Goal: Task Accomplishment & Management: Manage account settings

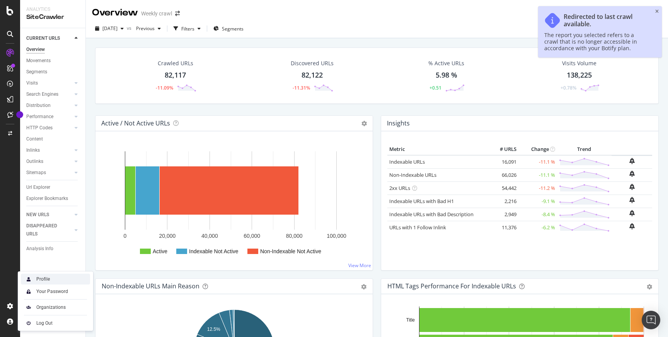
click at [44, 282] on div "Profile" at bounding box center [43, 279] width 14 height 6
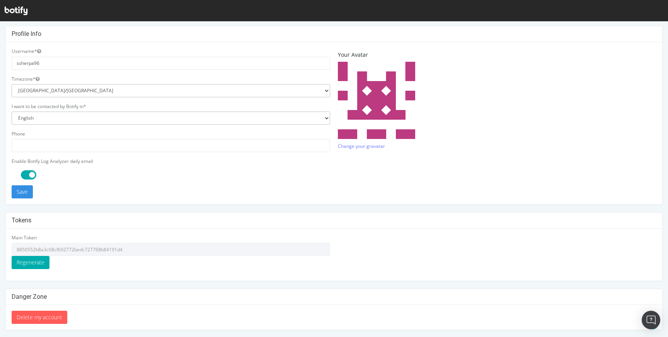
scroll to position [170, 0]
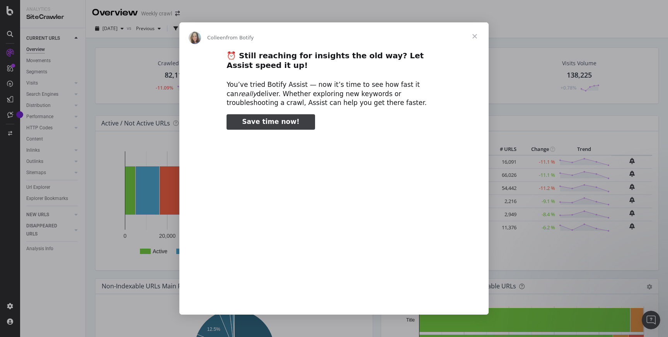
type input "52253"
click at [477, 35] on span "Close" at bounding box center [475, 36] width 28 height 28
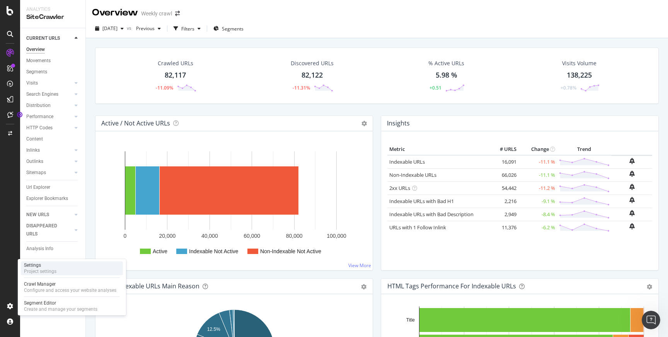
click at [36, 271] on div "Project settings" at bounding box center [40, 272] width 32 height 6
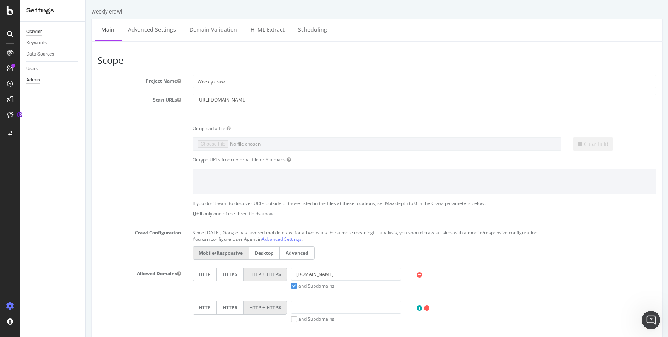
click at [37, 77] on div "Admin" at bounding box center [33, 80] width 14 height 8
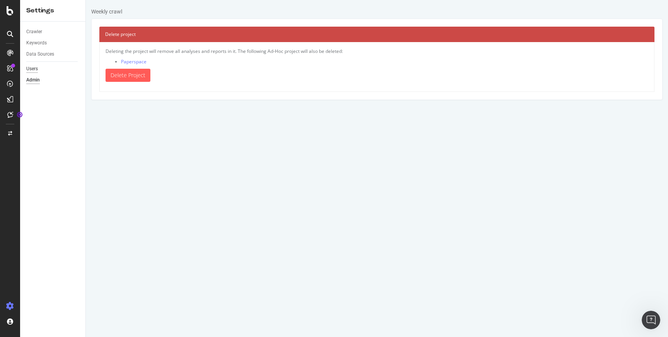
click at [36, 68] on div "Users" at bounding box center [32, 69] width 12 height 8
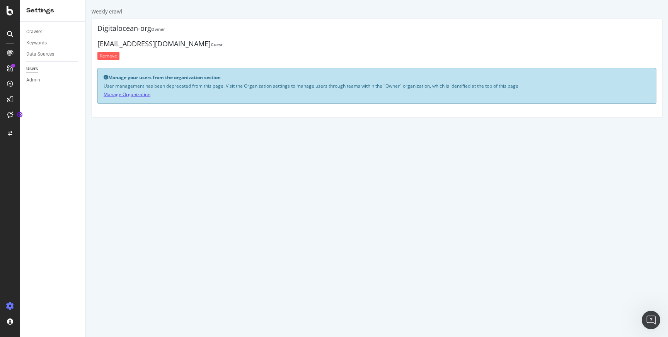
click at [127, 94] on link "Manage Organization" at bounding box center [127, 94] width 47 height 7
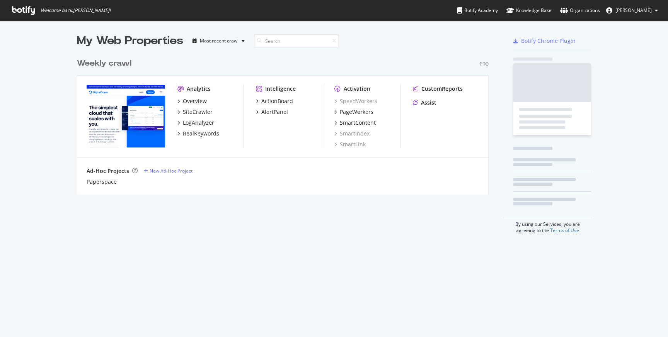
scroll to position [146, 418]
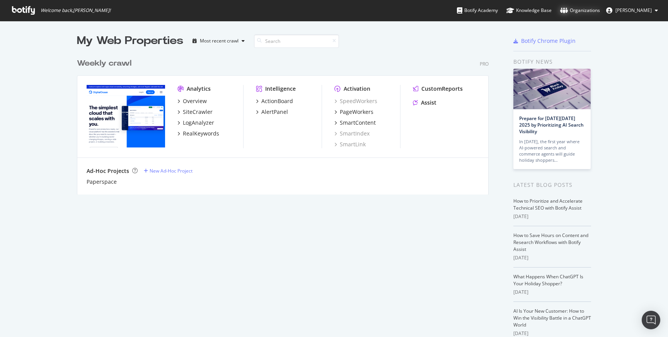
click at [578, 8] on div "Organizations" at bounding box center [580, 11] width 40 height 8
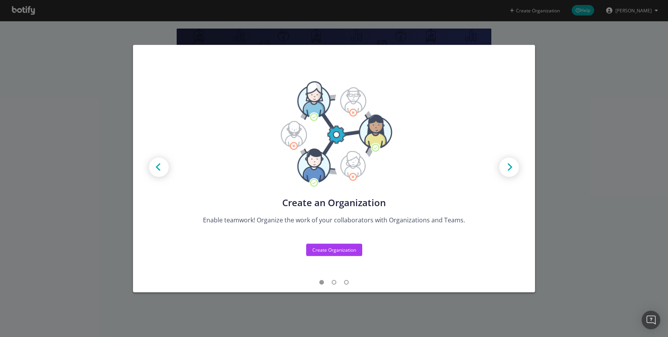
click at [511, 166] on img "modal" at bounding box center [509, 168] width 35 height 35
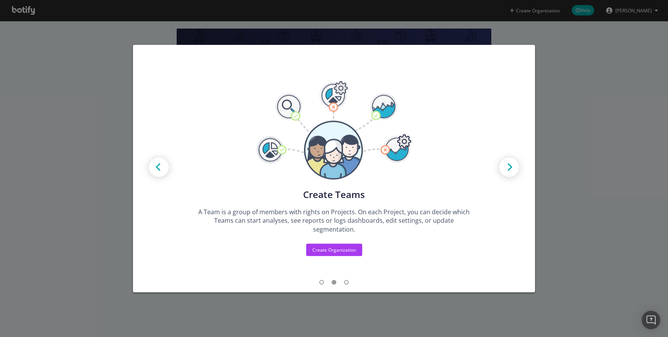
click at [511, 166] on img "modal" at bounding box center [509, 168] width 35 height 35
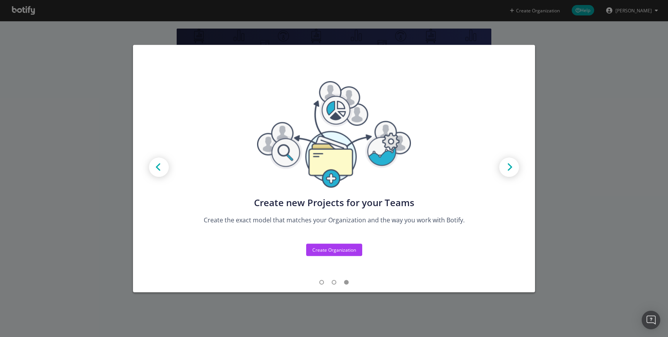
click at [511, 166] on img "modal" at bounding box center [509, 168] width 35 height 35
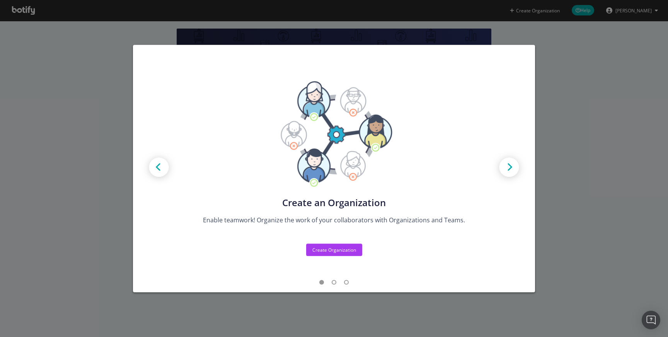
click at [563, 176] on div "Create new Projects for your Teams Create the exact model that matches your Org…" at bounding box center [334, 168] width 668 height 337
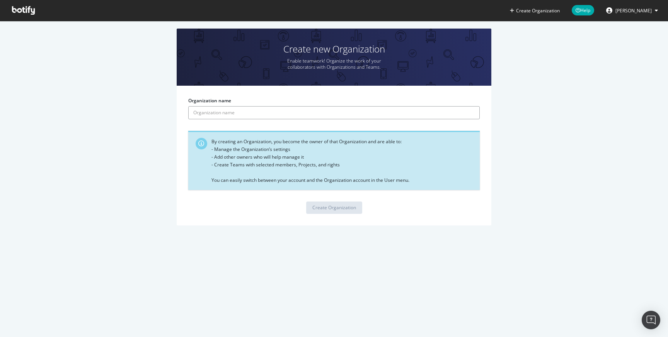
click at [251, 114] on input "Organization name" at bounding box center [333, 112] width 291 height 13
click at [308, 107] on input "Organization name" at bounding box center [333, 112] width 291 height 13
click at [624, 13] on span "[PERSON_NAME]" at bounding box center [633, 10] width 36 height 7
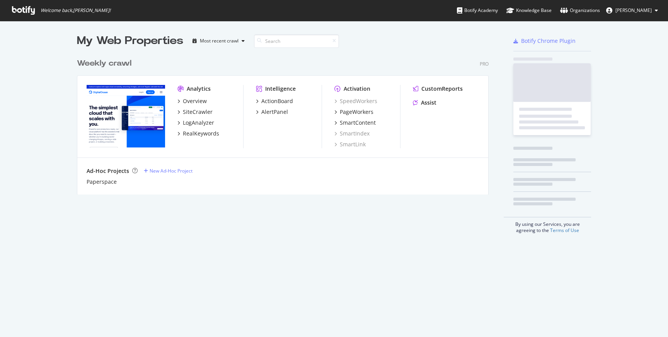
scroll to position [146, 418]
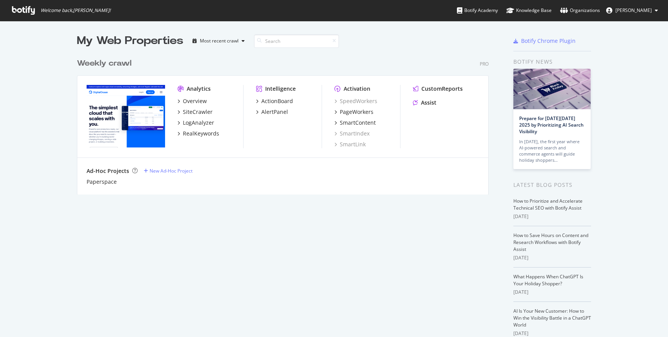
click at [621, 10] on span "Sonam Sherpa" at bounding box center [633, 10] width 36 height 7
click at [332, 212] on div "My Web Properties Most recent crawl Weekly crawl Pro Analytics Overview SiteCra…" at bounding box center [290, 199] width 427 height 332
click at [593, 15] on link "Organizations" at bounding box center [580, 10] width 40 height 21
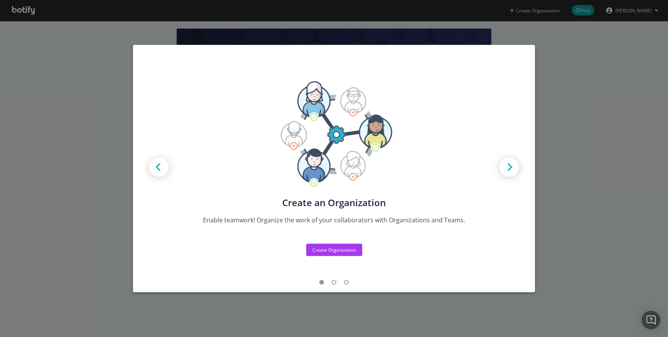
click at [557, 107] on div "Create new Projects for your Teams Create the exact model that matches your Org…" at bounding box center [334, 168] width 668 height 337
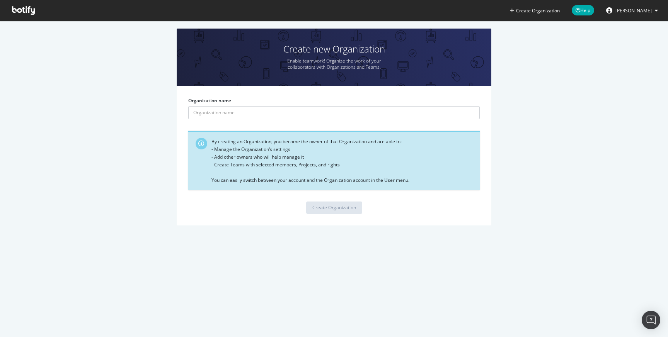
click at [631, 15] on button "[PERSON_NAME]" at bounding box center [632, 10] width 64 height 12
click at [626, 37] on link "Password settings" at bounding box center [630, 39] width 68 height 12
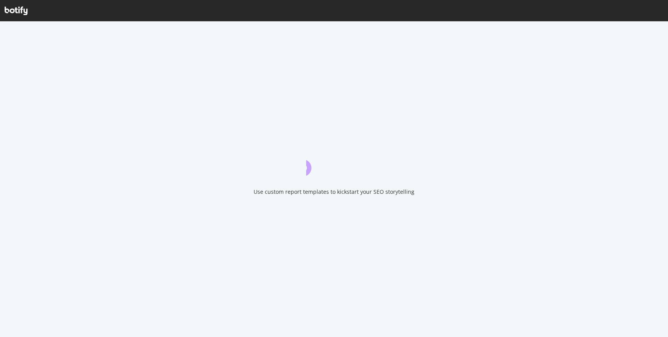
scroll to position [2, 0]
